Goal: Transaction & Acquisition: Subscribe to service/newsletter

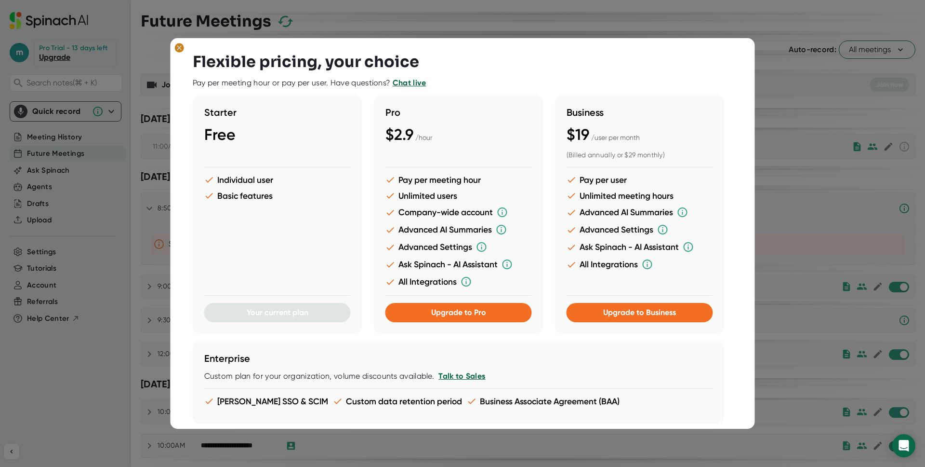
click at [180, 48] on ellipse at bounding box center [179, 48] width 9 height 10
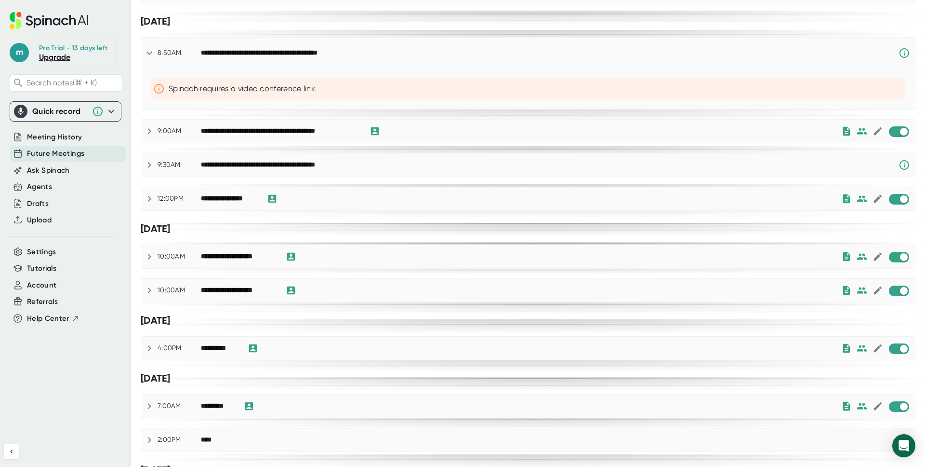
scroll to position [165, 0]
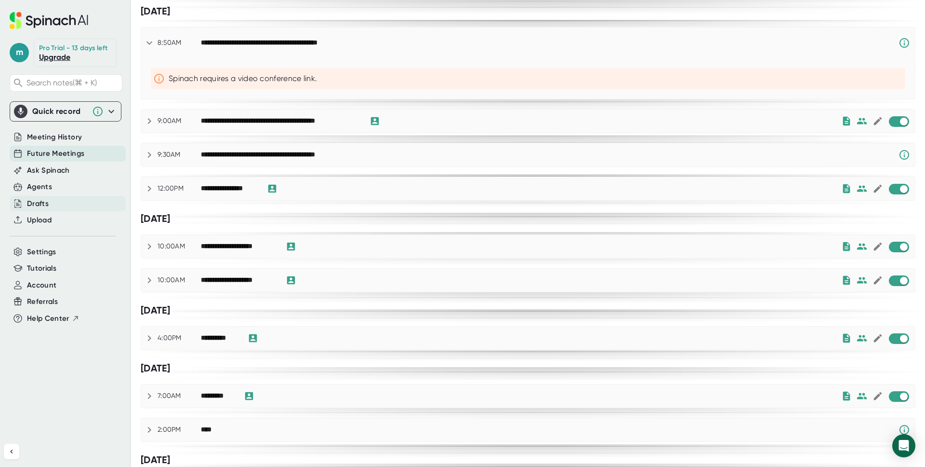
click at [45, 203] on div "Drafts" at bounding box center [38, 203] width 22 height 11
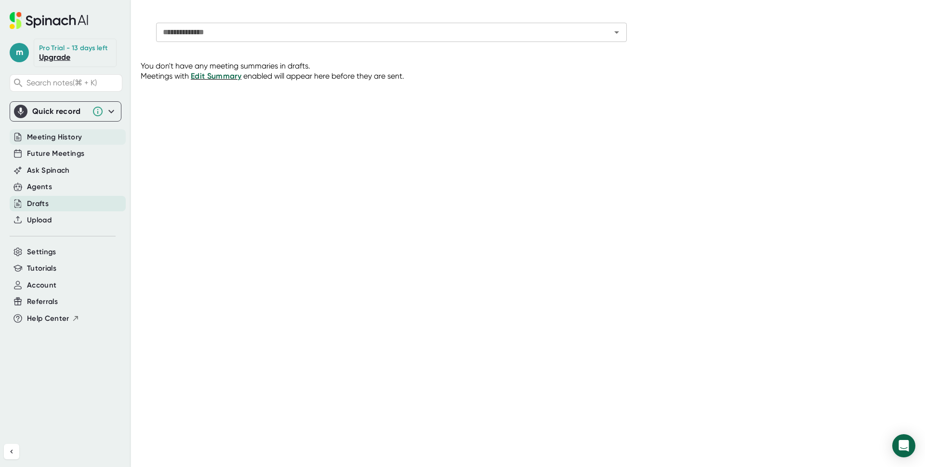
click at [47, 138] on span "Meeting History" at bounding box center [54, 137] width 55 height 11
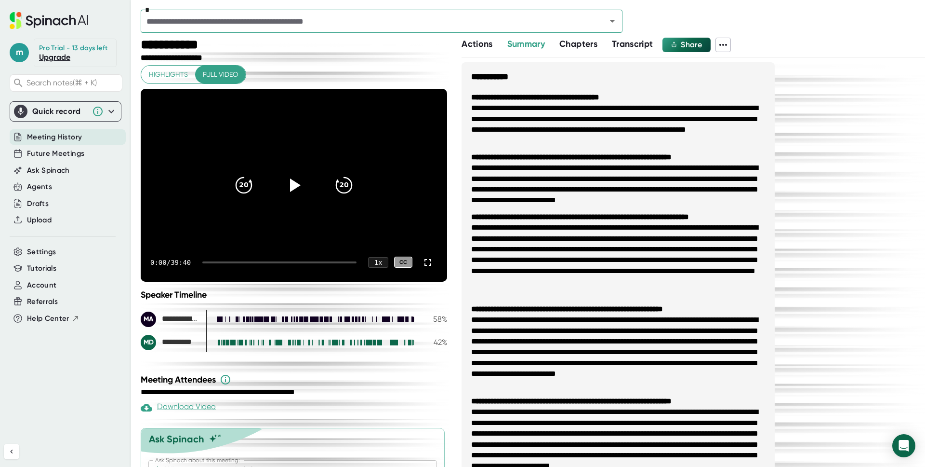
click at [78, 46] on div "Pro Trial - 13 days left" at bounding box center [73, 48] width 68 height 9
click at [174, 78] on span "Highlights" at bounding box center [168, 74] width 39 height 12
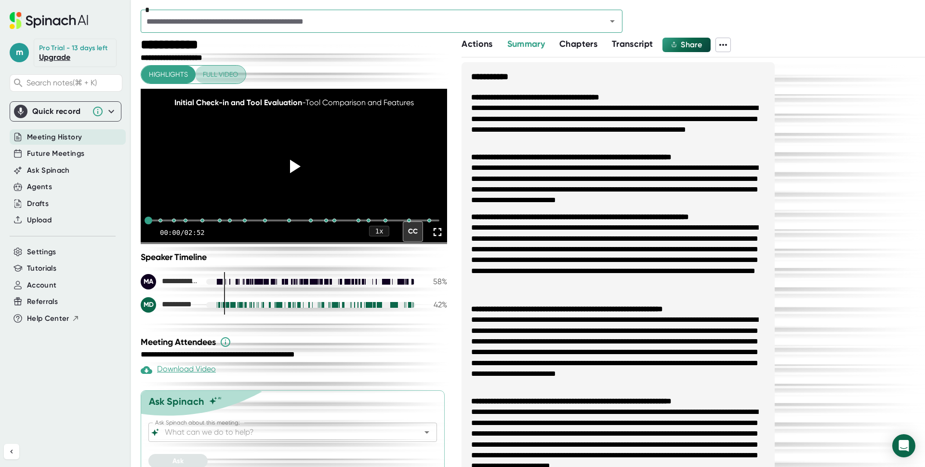
click at [213, 76] on span "Full video" at bounding box center [220, 74] width 35 height 12
